Goal: Information Seeking & Learning: Learn about a topic

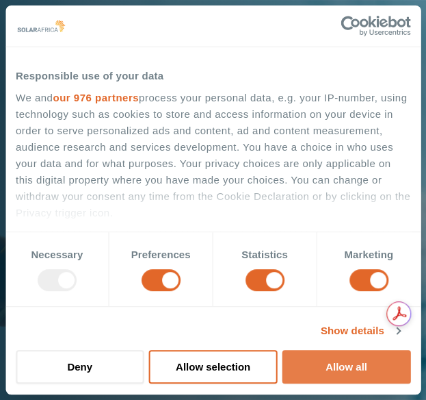
click at [335, 359] on button "Allow all" at bounding box center [347, 367] width 128 height 34
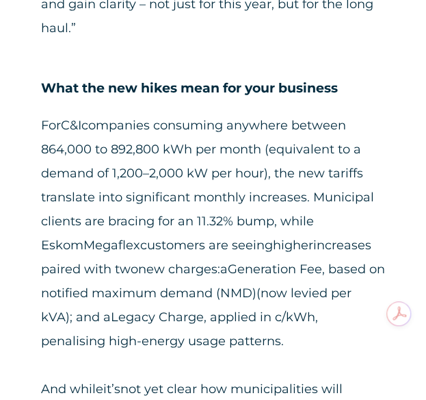
scroll to position [922, 0]
